Goal: Task Accomplishment & Management: Manage account settings

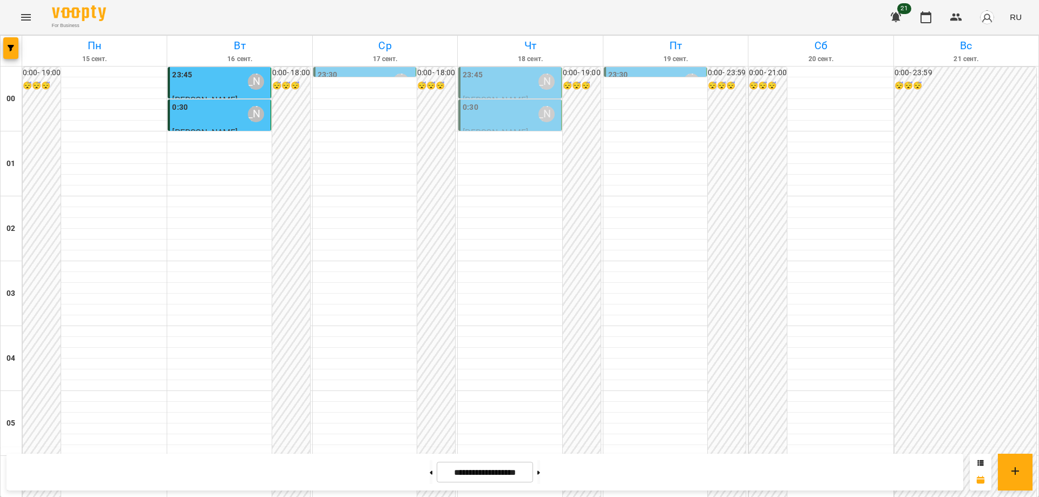
scroll to position [1177, 0]
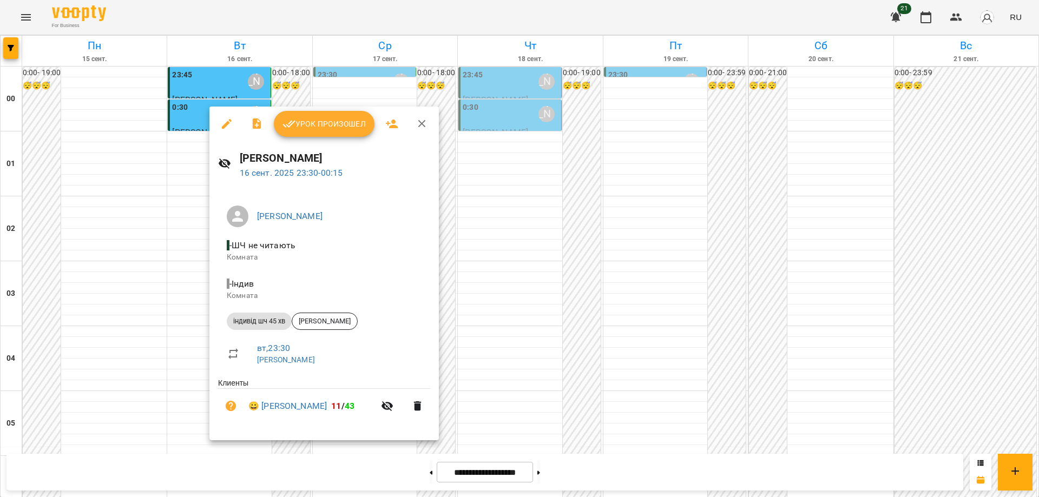
click at [338, 128] on span "Урок произошел" at bounding box center [324, 123] width 83 height 13
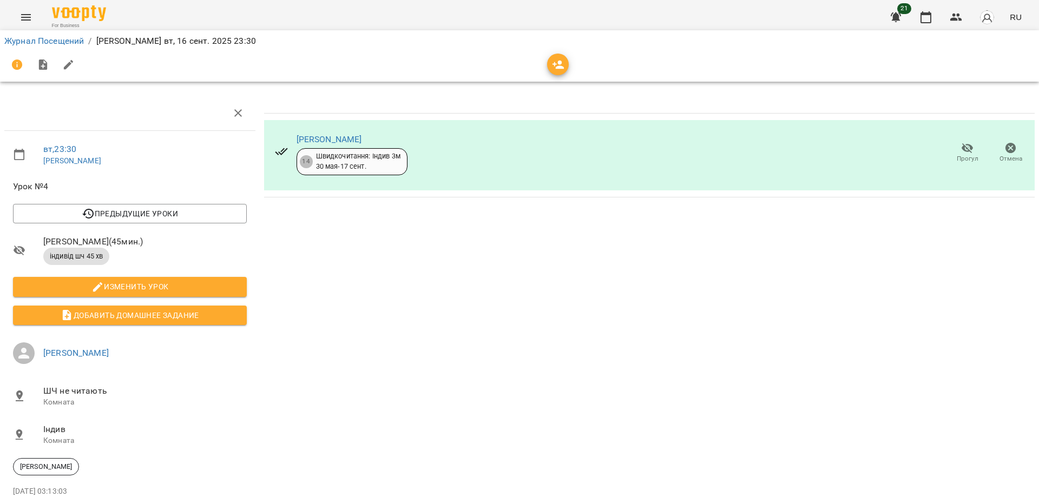
click at [964, 148] on icon "button" at bounding box center [968, 148] width 12 height 10
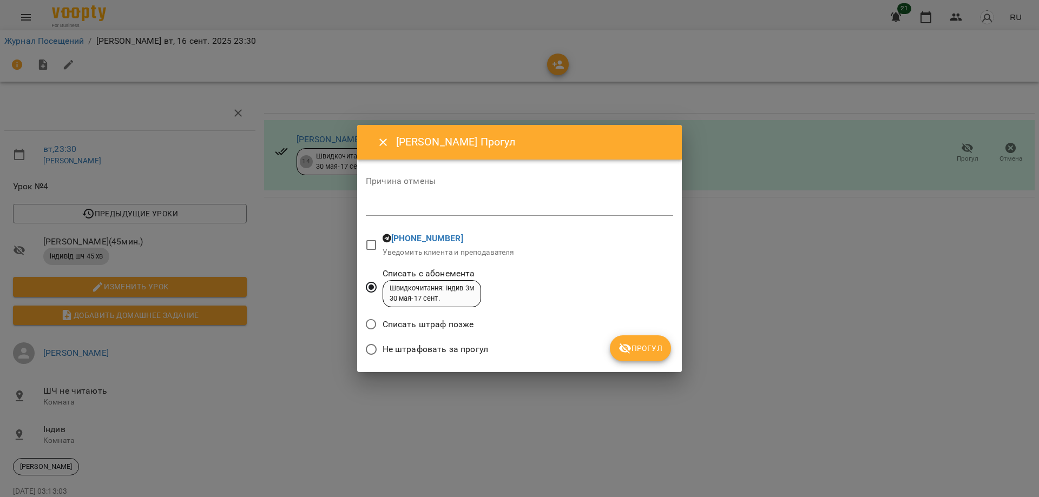
click at [640, 343] on span "Прогул" at bounding box center [641, 348] width 44 height 13
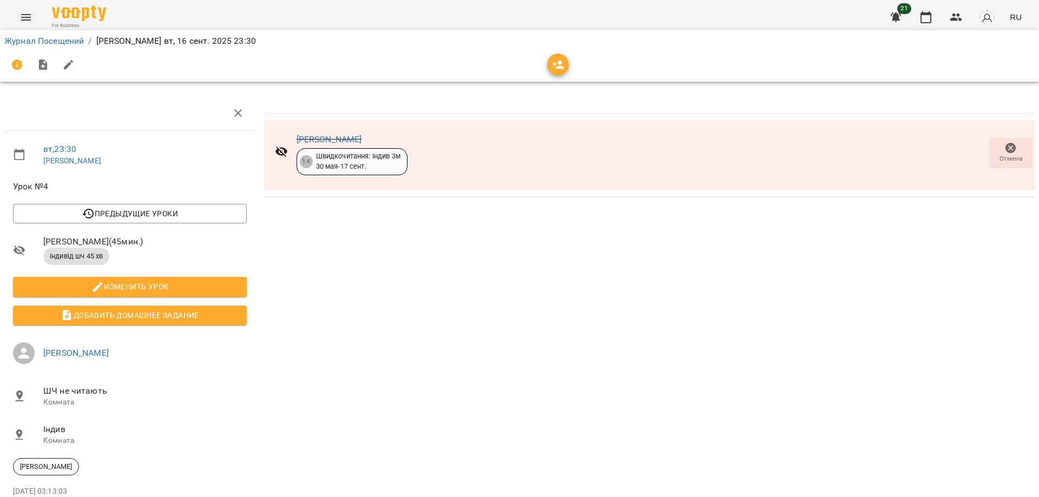
click at [0, 359] on div "вт , 23:30 [PERSON_NAME] Урок №4 Предыдущие уроки чт 11 сент. 2025 23:30 вт 09 …" at bounding box center [130, 315] width 260 height 449
click at [49, 36] on link "Журнал Посещений" at bounding box center [44, 41] width 80 height 10
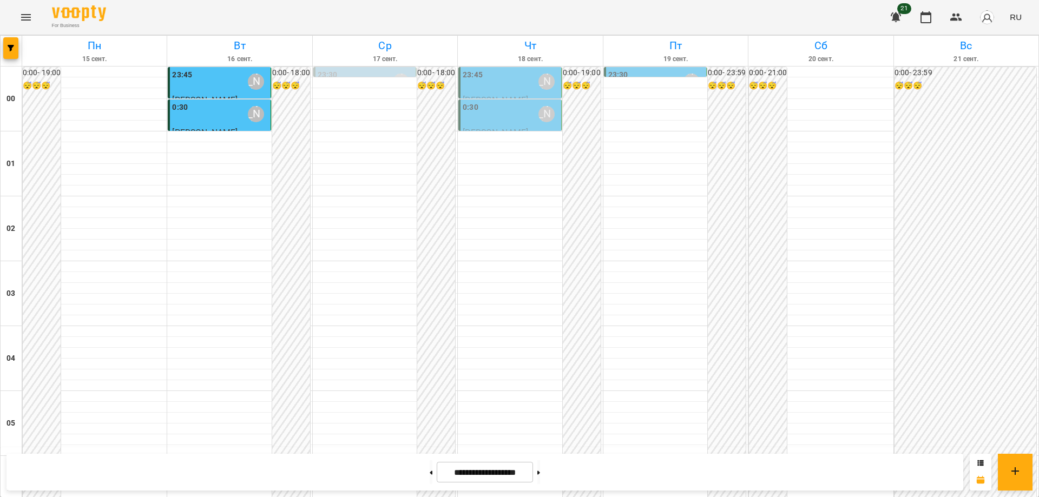
scroll to position [1177, 0]
click at [540, 474] on icon at bounding box center [539, 473] width 3 height 4
click at [430, 476] on button at bounding box center [431, 473] width 3 height 24
type input "**********"
